Goal: Book appointment/travel/reservation

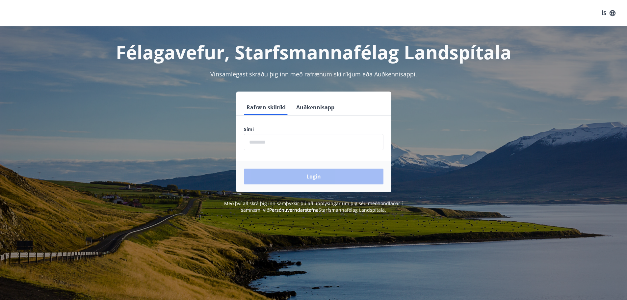
click at [274, 142] on input "phone" at bounding box center [313, 142] width 139 height 16
type input "********"
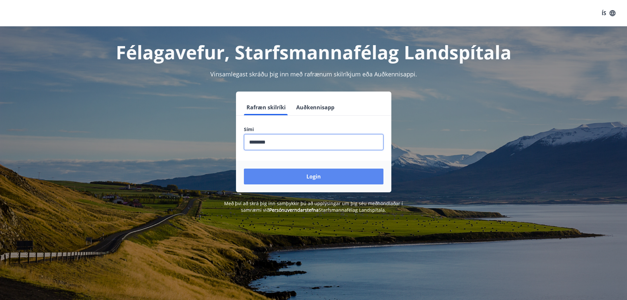
click at [297, 176] on button "Login" at bounding box center [313, 176] width 139 height 16
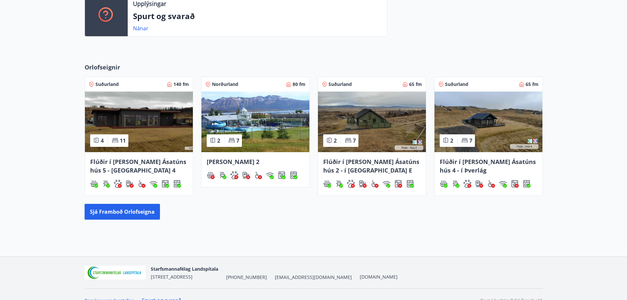
scroll to position [251, 0]
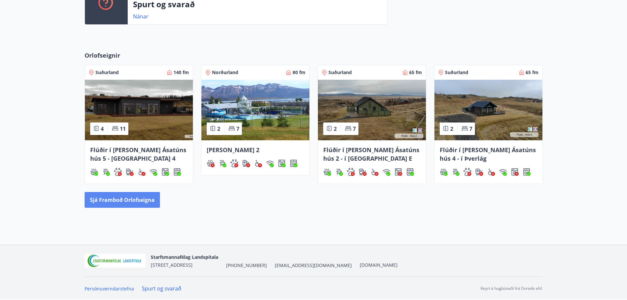
click at [124, 198] on button "Sjá framboð orlofseigna" at bounding box center [122, 200] width 75 height 16
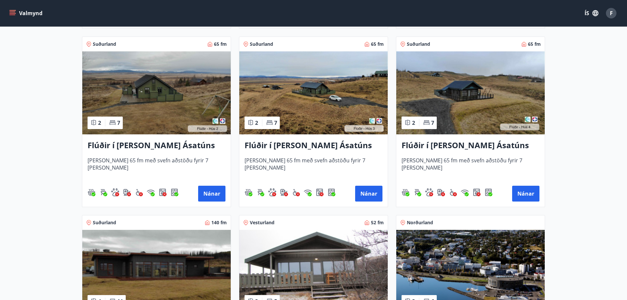
scroll to position [362, 0]
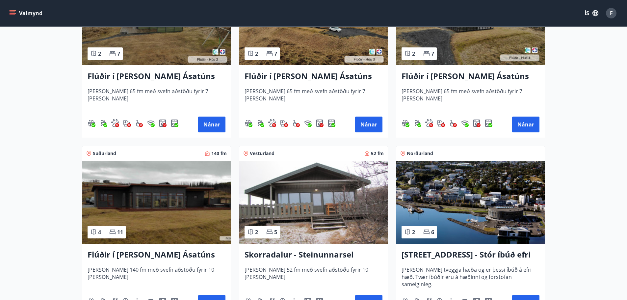
click at [306, 256] on h3 "Skorradalur - Steinunnarsel" at bounding box center [313, 255] width 138 height 12
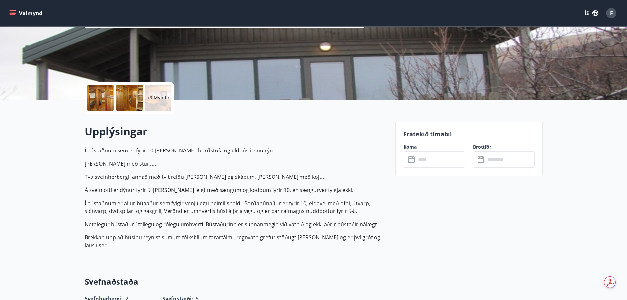
scroll to position [99, 0]
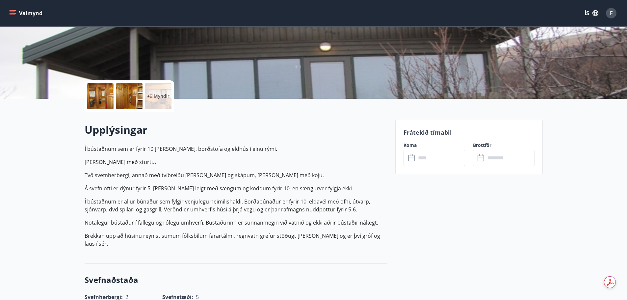
click at [437, 158] on input "text" at bounding box center [440, 158] width 49 height 16
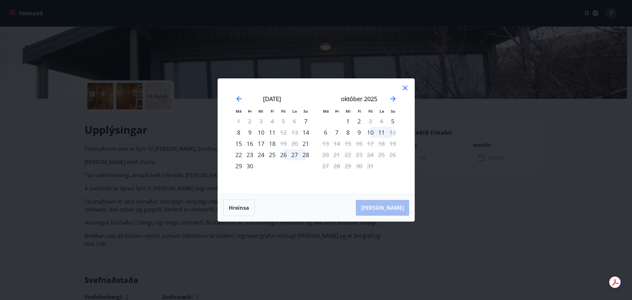
click at [405, 87] on icon at bounding box center [405, 88] width 8 height 8
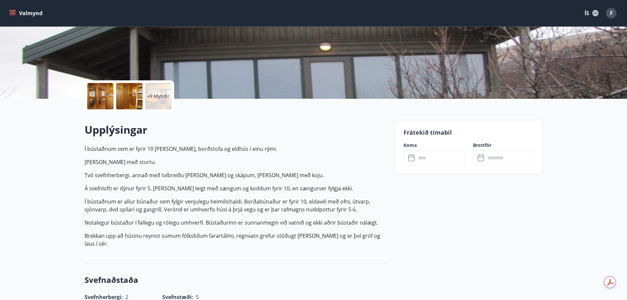
drag, startPoint x: 275, startPoint y: 142, endPoint x: 280, endPoint y: 137, distance: 7.0
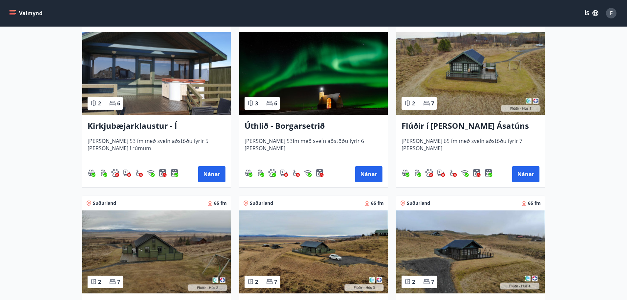
scroll to position [132, 0]
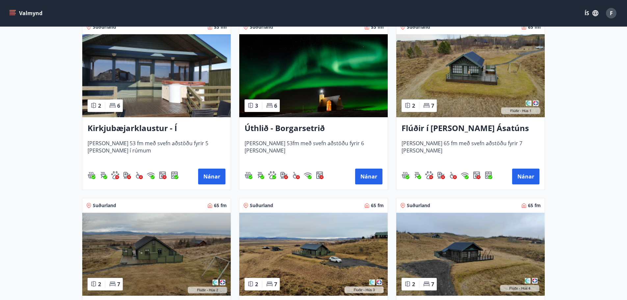
click at [274, 128] on h3 "Úthlið - Borgarsetrið" at bounding box center [313, 128] width 138 height 12
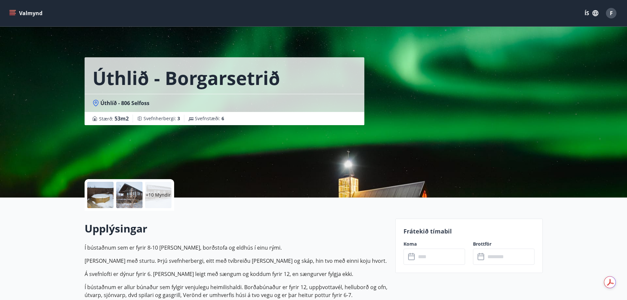
click at [105, 195] on div at bounding box center [100, 195] width 26 height 26
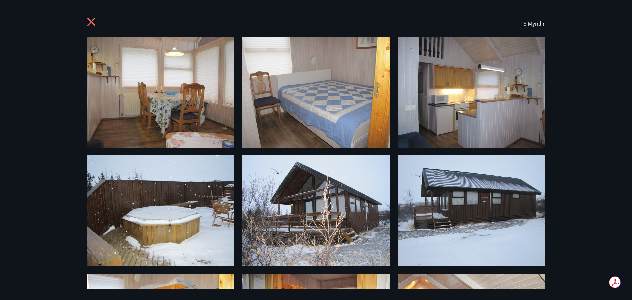
click at [92, 20] on icon at bounding box center [92, 22] width 11 height 11
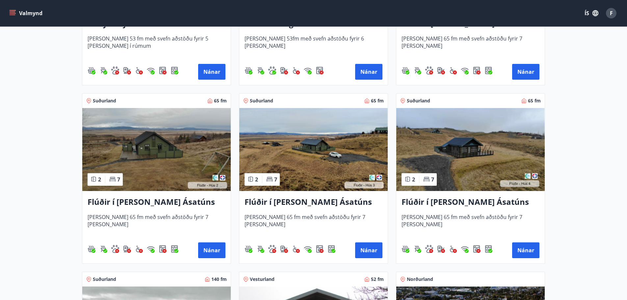
scroll to position [297, 0]
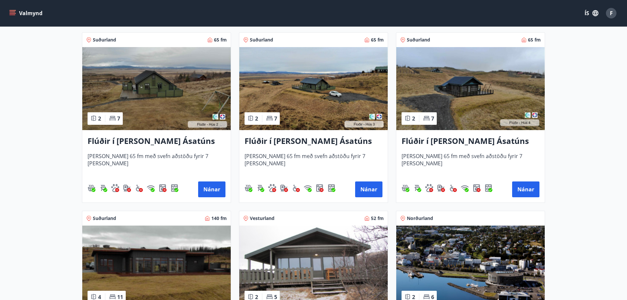
click at [303, 141] on h3 "Flúðir í [PERSON_NAME] Ásatúns hús 3 - í [GEOGRAPHIC_DATA]" at bounding box center [313, 141] width 138 height 12
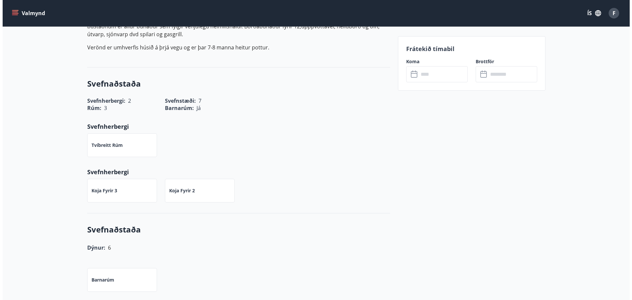
scroll to position [66, 0]
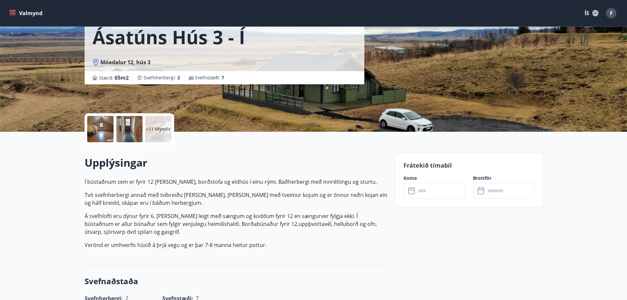
click at [101, 129] on div at bounding box center [100, 129] width 26 height 26
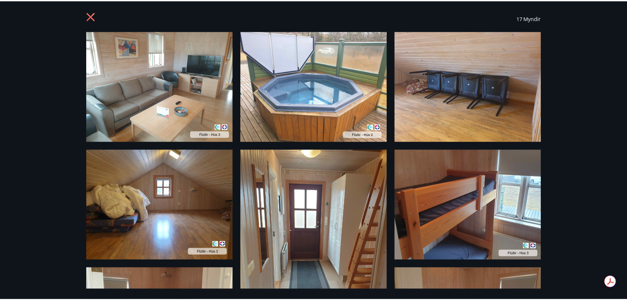
scroll to position [0, 0]
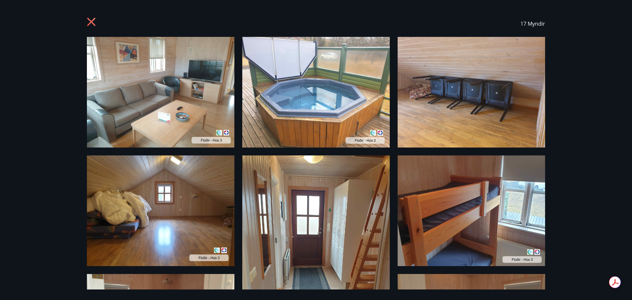
click at [91, 21] on icon at bounding box center [92, 22] width 11 height 11
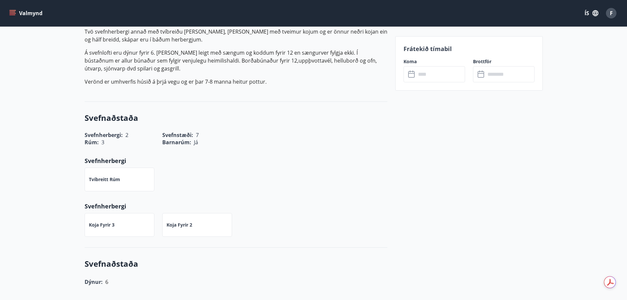
scroll to position [230, 0]
click at [445, 75] on input "text" at bounding box center [440, 74] width 49 height 16
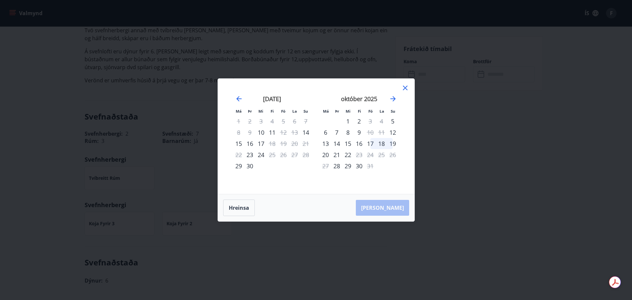
drag, startPoint x: 404, startPoint y: 88, endPoint x: 400, endPoint y: 90, distance: 4.3
click at [405, 88] on icon at bounding box center [405, 88] width 8 height 8
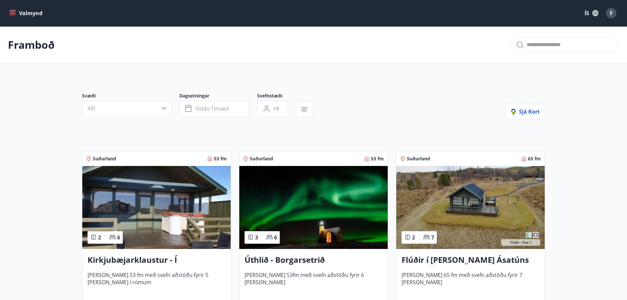
click at [442, 262] on h3 "Flúðir í [PERSON_NAME] Ásatúns hús 1 - í [GEOGRAPHIC_DATA] C" at bounding box center [470, 260] width 138 height 12
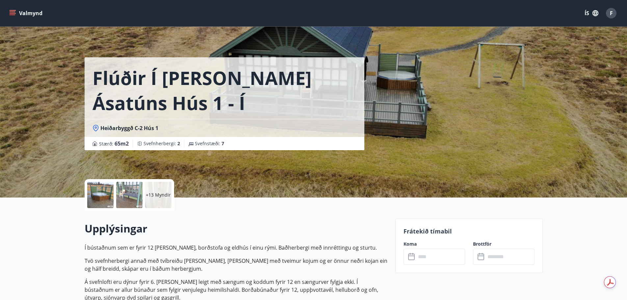
click at [437, 260] on input "text" at bounding box center [440, 256] width 49 height 16
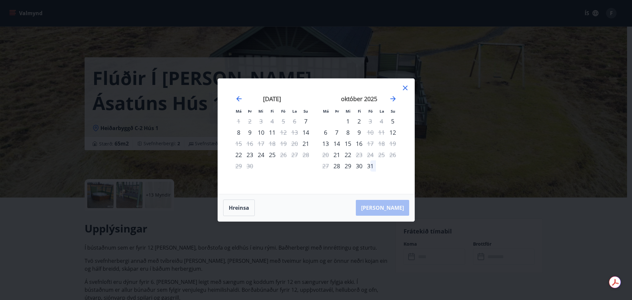
click at [406, 87] on icon at bounding box center [405, 88] width 5 height 5
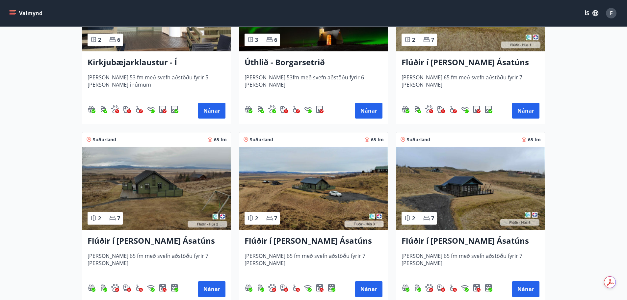
click at [151, 239] on h3 "Flúðir í [PERSON_NAME] Ásatúns hús 2 - í [GEOGRAPHIC_DATA] E" at bounding box center [157, 241] width 138 height 12
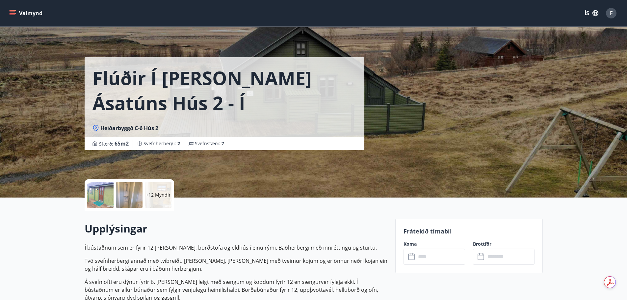
click at [432, 254] on input "text" at bounding box center [440, 256] width 49 height 16
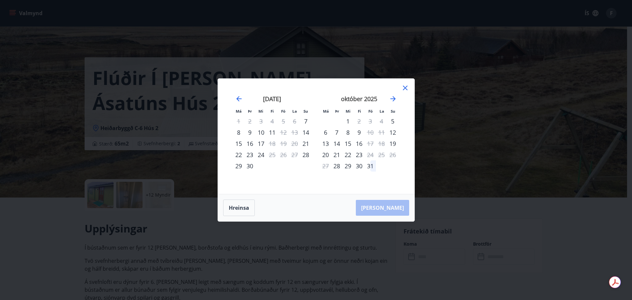
click at [404, 88] on icon at bounding box center [405, 88] width 8 height 8
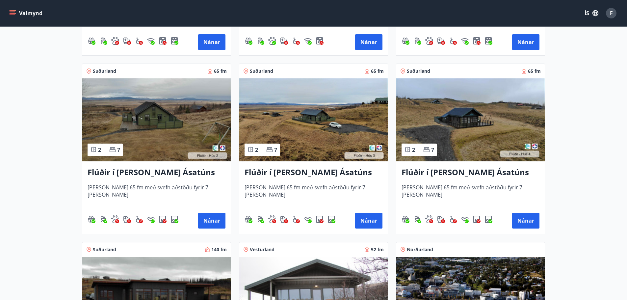
scroll to position [296, 0]
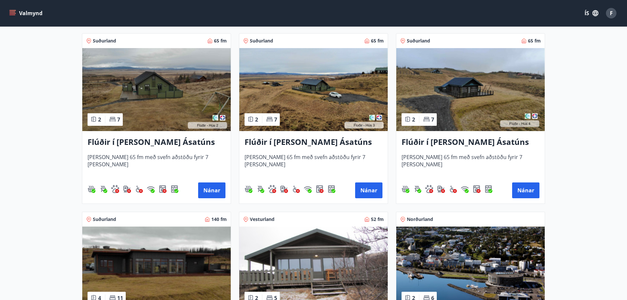
click at [476, 142] on h3 "Flúðir í [PERSON_NAME] Ásatúns hús 4 - í Þverlág" at bounding box center [470, 142] width 138 height 12
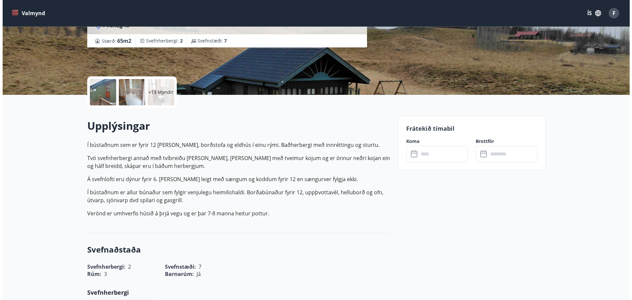
scroll to position [66, 0]
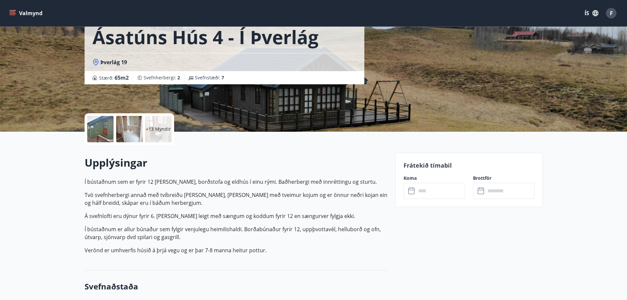
click at [96, 128] on div at bounding box center [100, 129] width 26 height 26
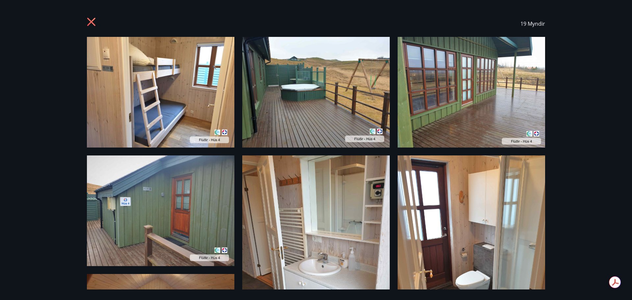
click at [166, 200] on img at bounding box center [160, 210] width 147 height 111
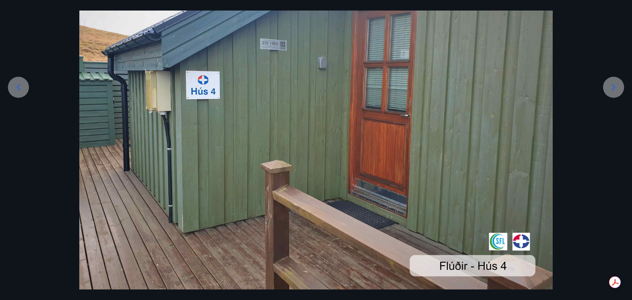
scroll to position [103, 0]
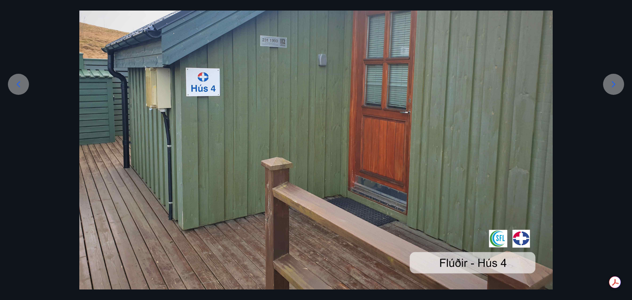
click at [613, 84] on icon at bounding box center [613, 84] width 11 height 11
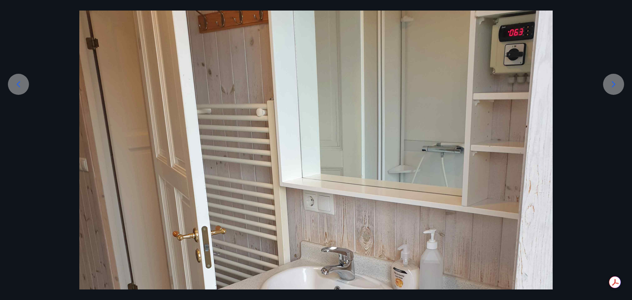
click at [613, 84] on icon at bounding box center [613, 84] width 11 height 11
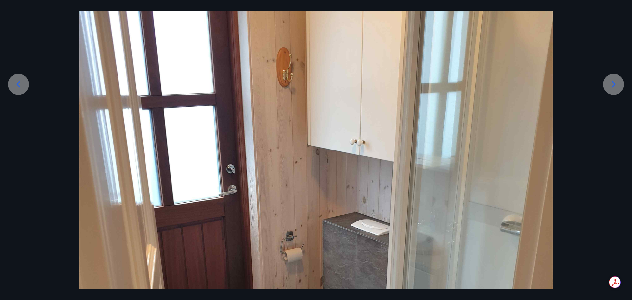
click at [613, 84] on icon at bounding box center [613, 84] width 11 height 11
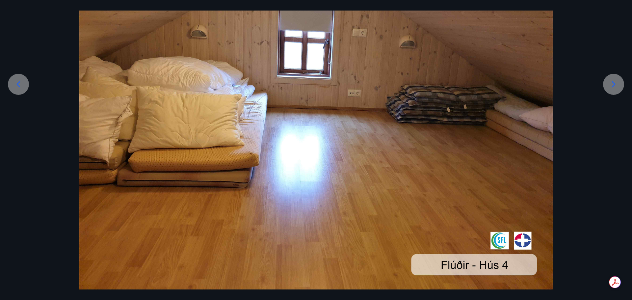
click at [613, 84] on icon at bounding box center [613, 84] width 11 height 11
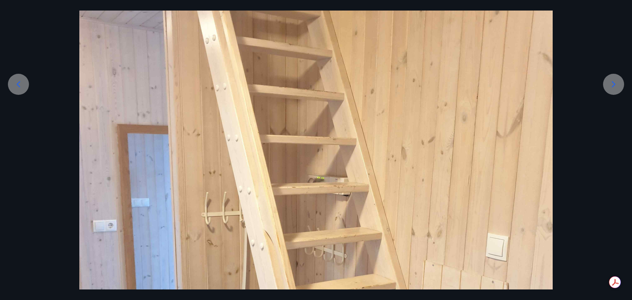
click at [613, 84] on icon at bounding box center [613, 84] width 11 height 11
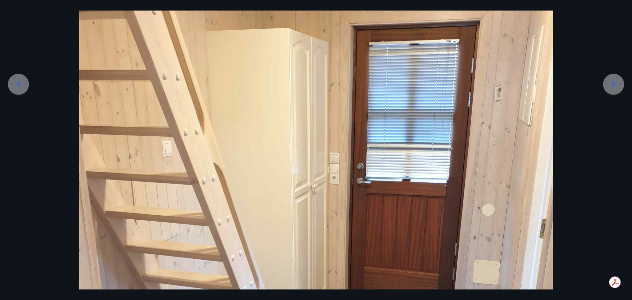
click at [613, 84] on icon at bounding box center [613, 84] width 11 height 11
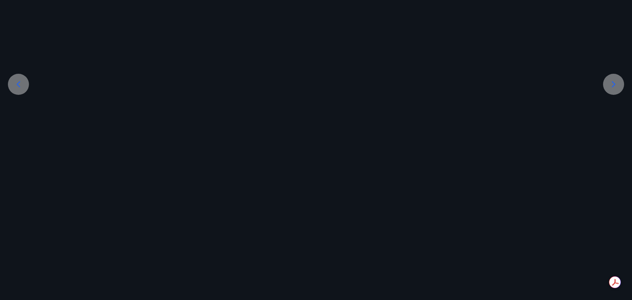
click at [613, 84] on icon at bounding box center [613, 84] width 11 height 11
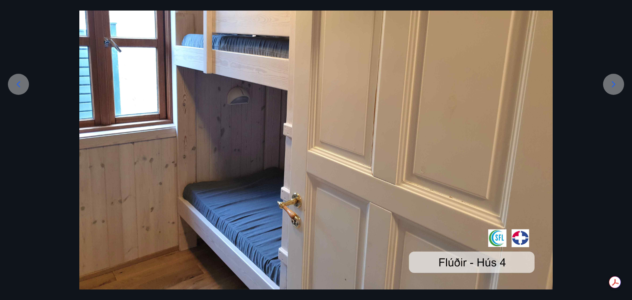
click at [613, 84] on icon at bounding box center [613, 84] width 11 height 11
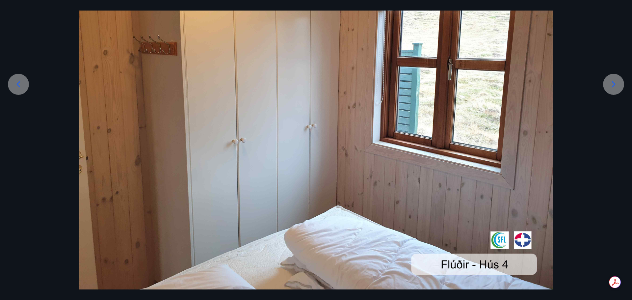
click at [613, 84] on icon at bounding box center [613, 84] width 11 height 11
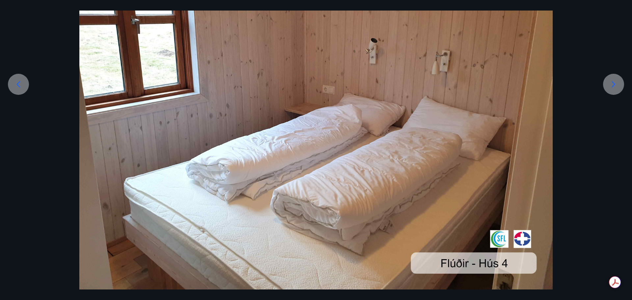
click at [613, 84] on icon at bounding box center [613, 84] width 11 height 11
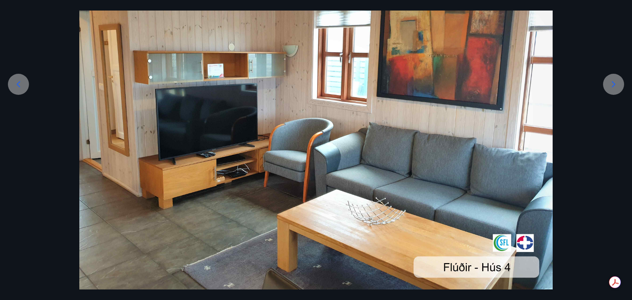
click at [613, 84] on icon at bounding box center [613, 84] width 11 height 11
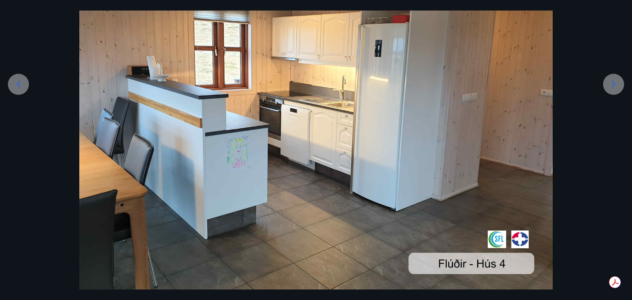
click at [613, 84] on icon at bounding box center [613, 84] width 11 height 11
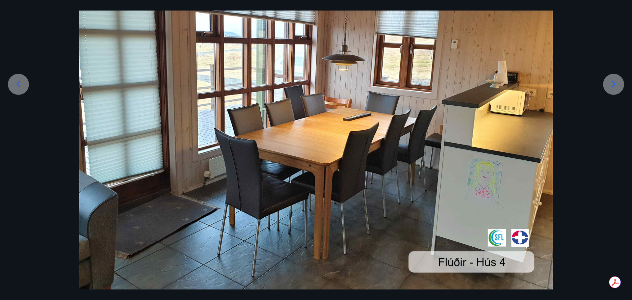
click at [614, 84] on icon at bounding box center [613, 84] width 11 height 11
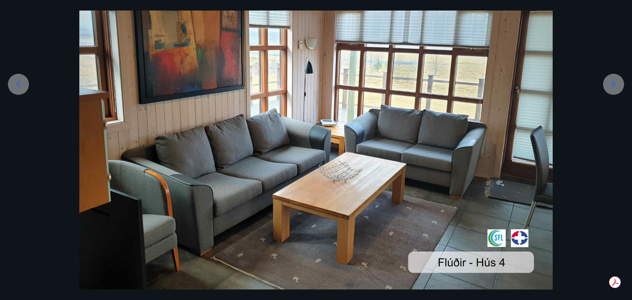
click at [614, 84] on icon at bounding box center [614, 84] width 4 height 6
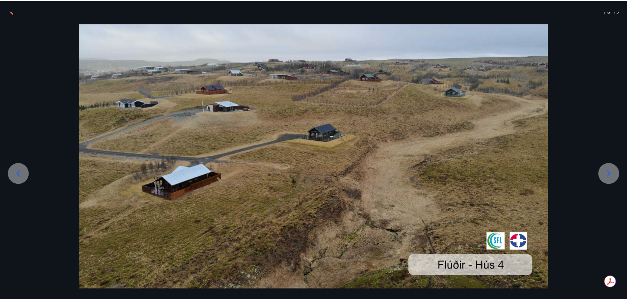
scroll to position [13, 0]
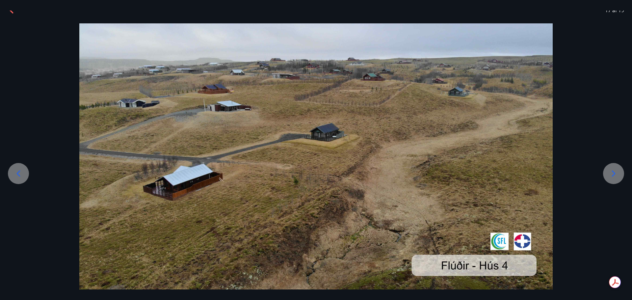
click at [614, 84] on div at bounding box center [316, 156] width 632 height 266
click at [11, 13] on icon at bounding box center [13, 9] width 11 height 11
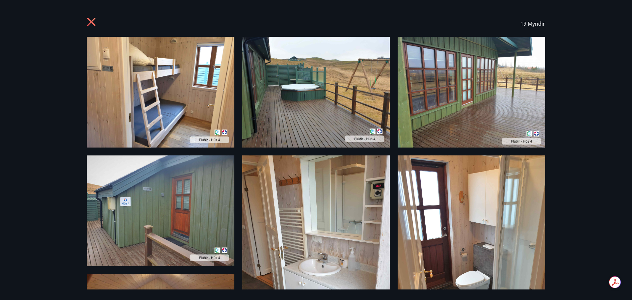
click at [92, 21] on icon at bounding box center [91, 22] width 8 height 8
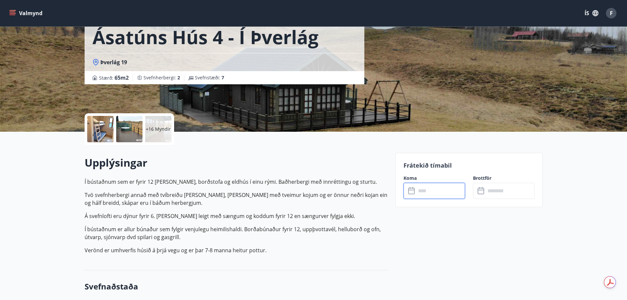
click at [426, 189] on input "text" at bounding box center [440, 191] width 49 height 16
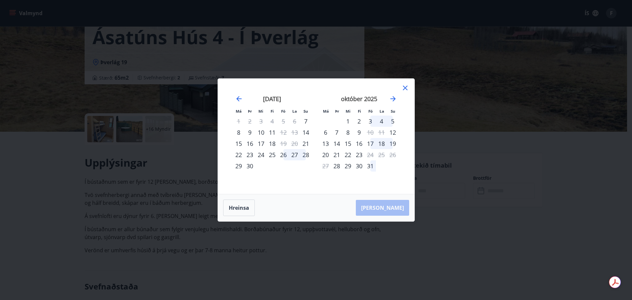
click at [406, 88] on icon at bounding box center [405, 88] width 8 height 8
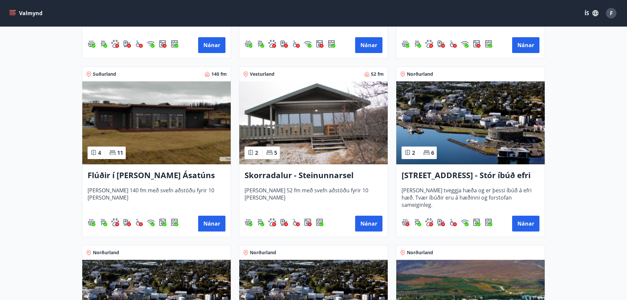
scroll to position [526, 0]
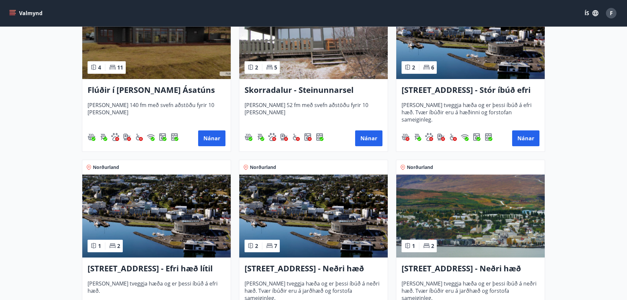
click at [450, 88] on h3 "[STREET_ADDRESS] - Stór íbúð efri hæð íbúð 1" at bounding box center [470, 90] width 138 height 12
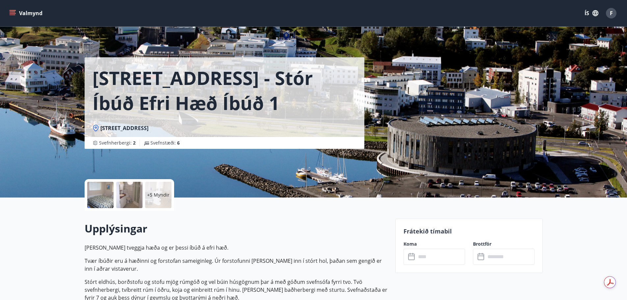
click at [100, 188] on div at bounding box center [100, 195] width 26 height 26
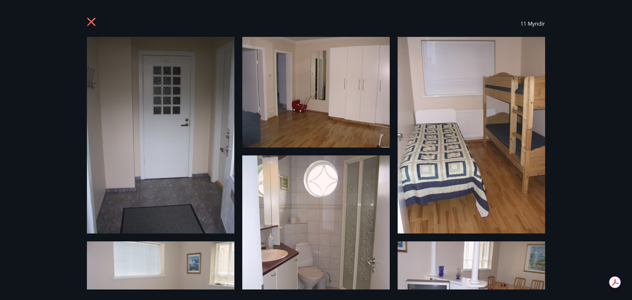
click at [89, 21] on icon at bounding box center [92, 22] width 11 height 11
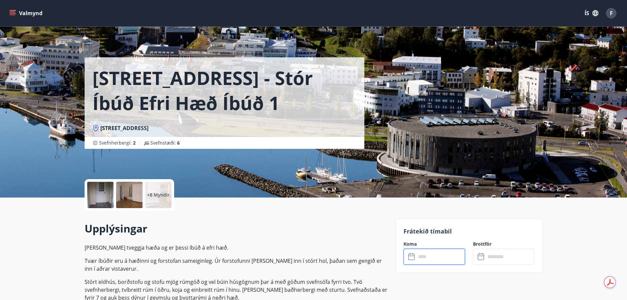
click at [448, 258] on input "text" at bounding box center [440, 256] width 49 height 16
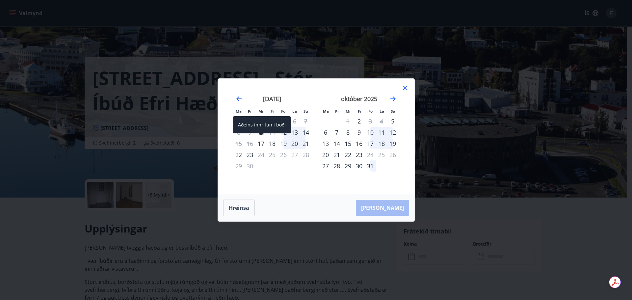
click at [260, 142] on div "17" at bounding box center [260, 143] width 11 height 11
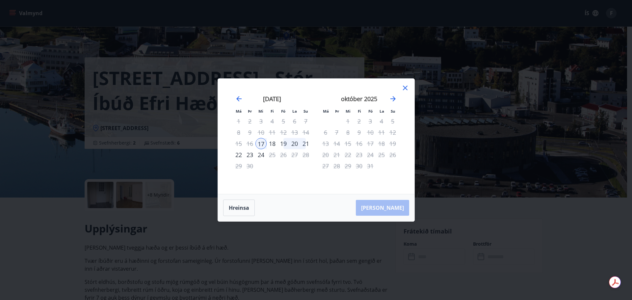
click at [306, 141] on div "21" at bounding box center [305, 143] width 11 height 11
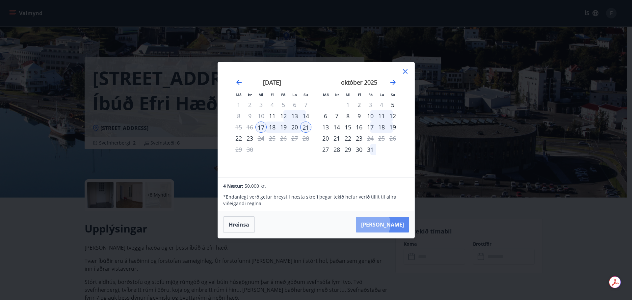
click at [389, 224] on button "[PERSON_NAME]" at bounding box center [382, 224] width 53 height 16
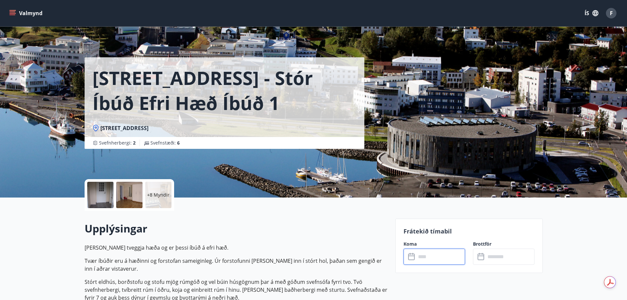
type input "******"
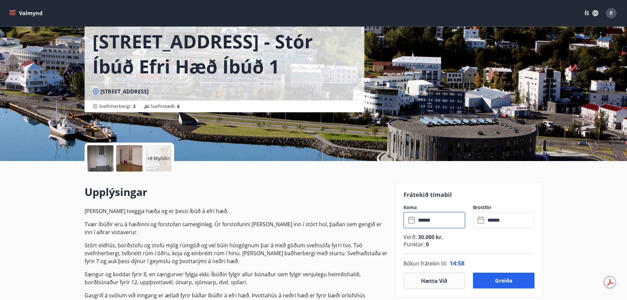
scroll to position [164, 0]
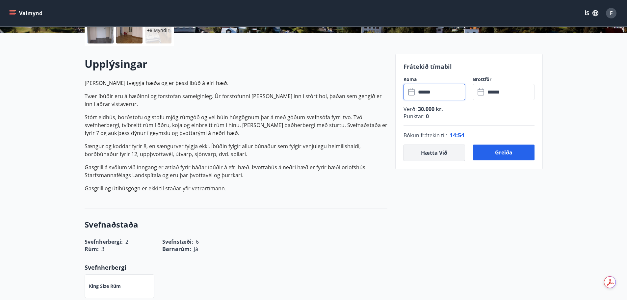
click at [424, 150] on button "Hætta við" at bounding box center [434, 152] width 62 height 16
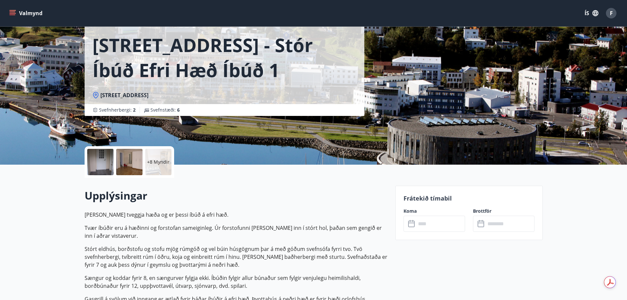
scroll to position [0, 0]
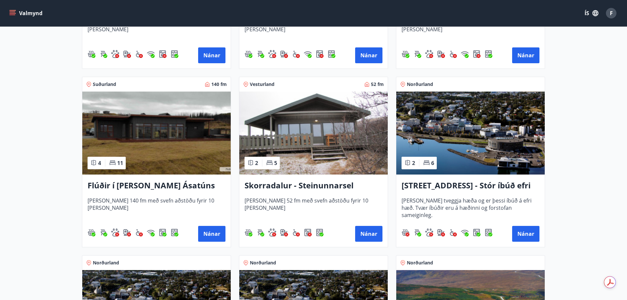
scroll to position [559, 0]
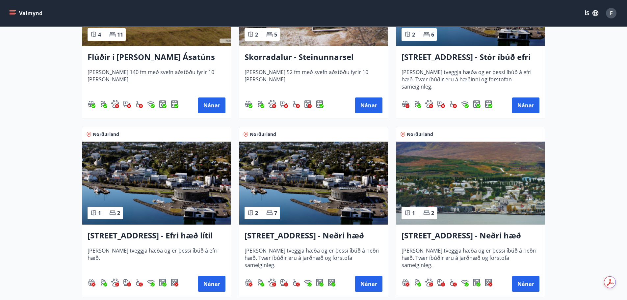
click at [200, 234] on h3 "[STREET_ADDRESS] - Efri hæð lítil íbúð 2" at bounding box center [157, 236] width 138 height 12
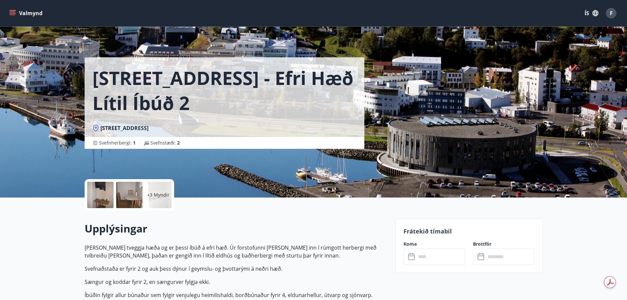
click at [101, 193] on div at bounding box center [100, 195] width 26 height 26
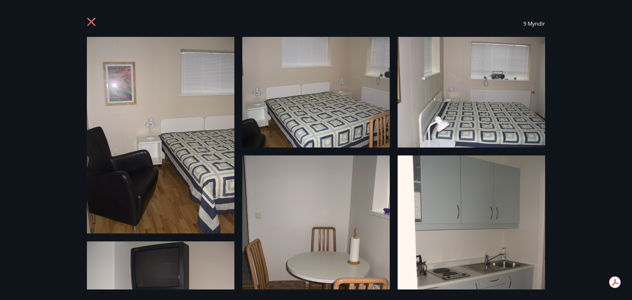
click at [91, 22] on icon at bounding box center [91, 22] width 2 height 2
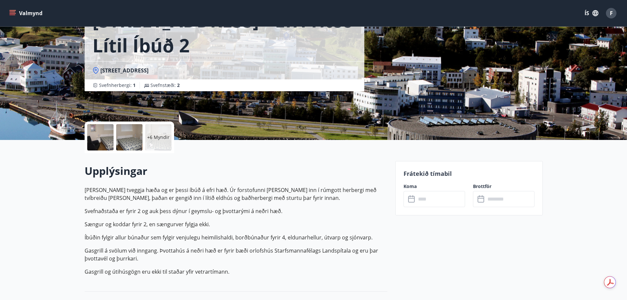
scroll to position [164, 0]
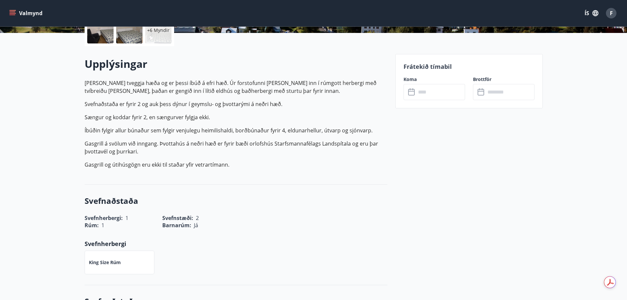
click at [432, 93] on input "text" at bounding box center [440, 92] width 49 height 16
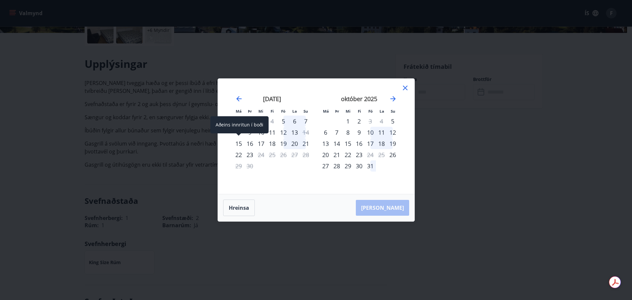
click at [238, 143] on div "15" at bounding box center [238, 143] width 11 height 11
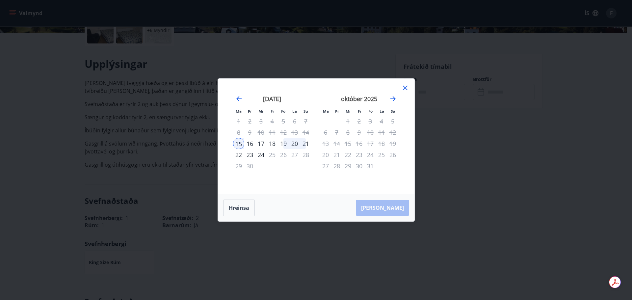
click at [305, 142] on div "21" at bounding box center [305, 143] width 11 height 11
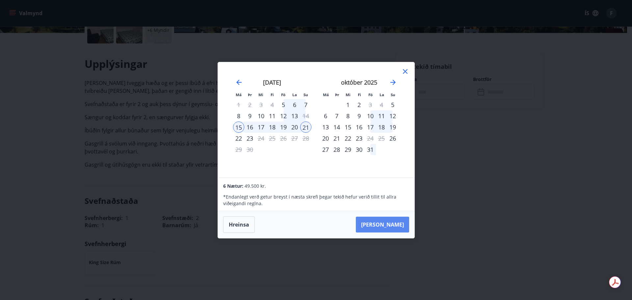
click at [390, 222] on button "[PERSON_NAME]" at bounding box center [382, 224] width 53 height 16
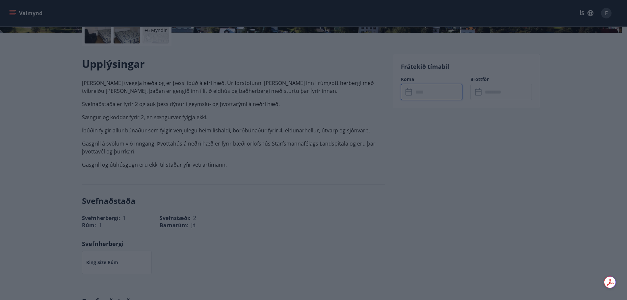
type input "******"
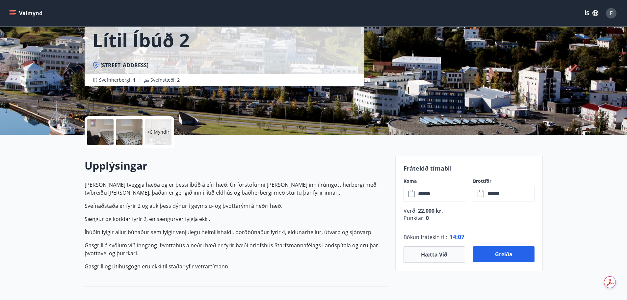
scroll to position [0, 0]
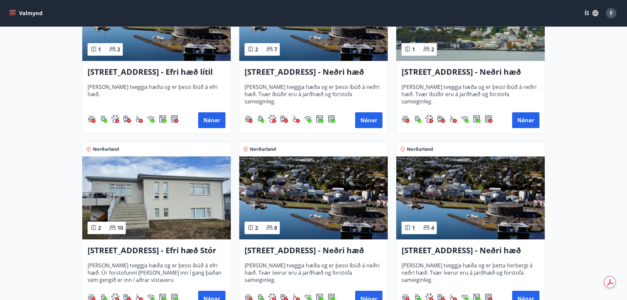
scroll to position [822, 0]
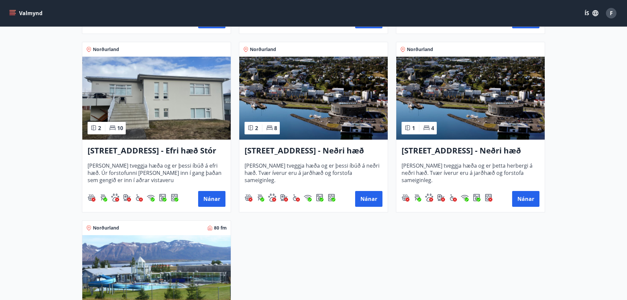
click at [161, 151] on h3 "[STREET_ADDRESS] - Efri hæð Stór íbúð 1" at bounding box center [157, 151] width 138 height 12
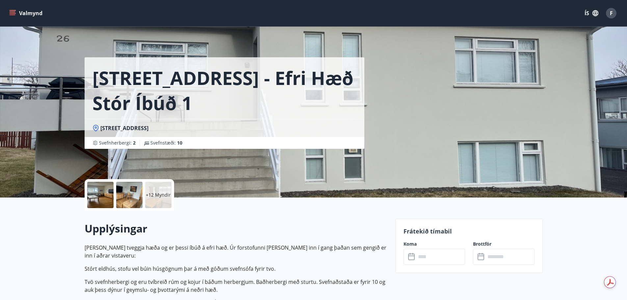
click at [100, 201] on div at bounding box center [100, 195] width 26 height 26
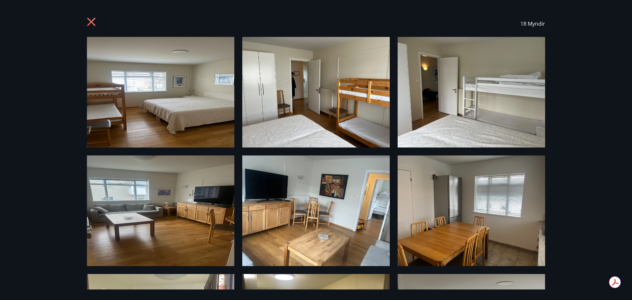
click at [89, 20] on icon at bounding box center [91, 22] width 8 height 8
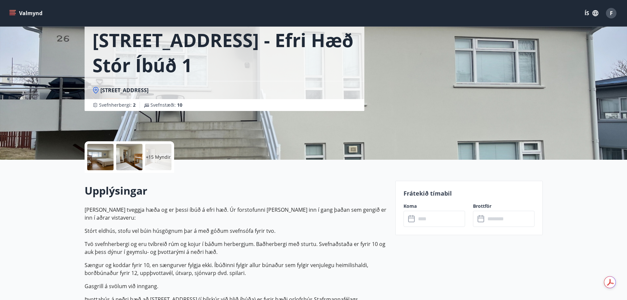
scroll to position [164, 0]
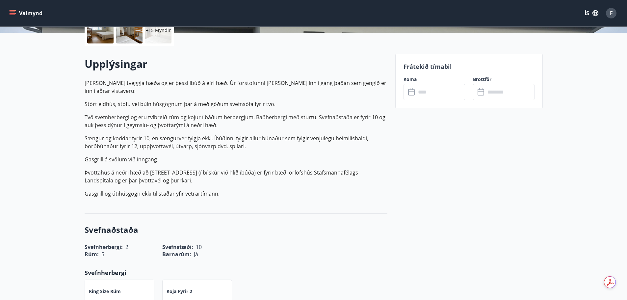
click at [436, 91] on input "text" at bounding box center [440, 92] width 49 height 16
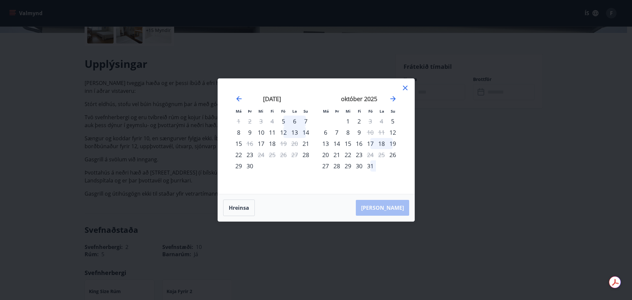
click at [238, 143] on div "15" at bounding box center [238, 143] width 11 height 11
click at [404, 86] on icon at bounding box center [405, 88] width 8 height 8
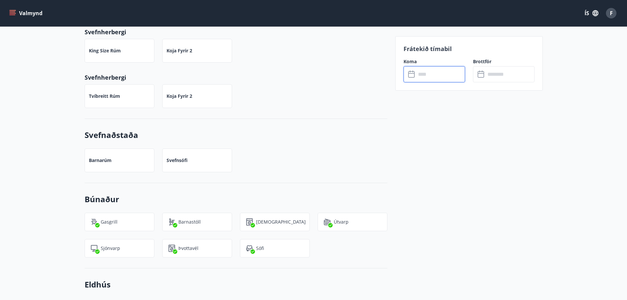
scroll to position [526, 0]
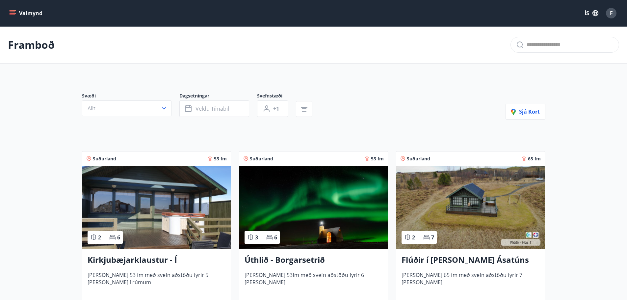
scroll to position [164, 0]
